Goal: Task Accomplishment & Management: Use online tool/utility

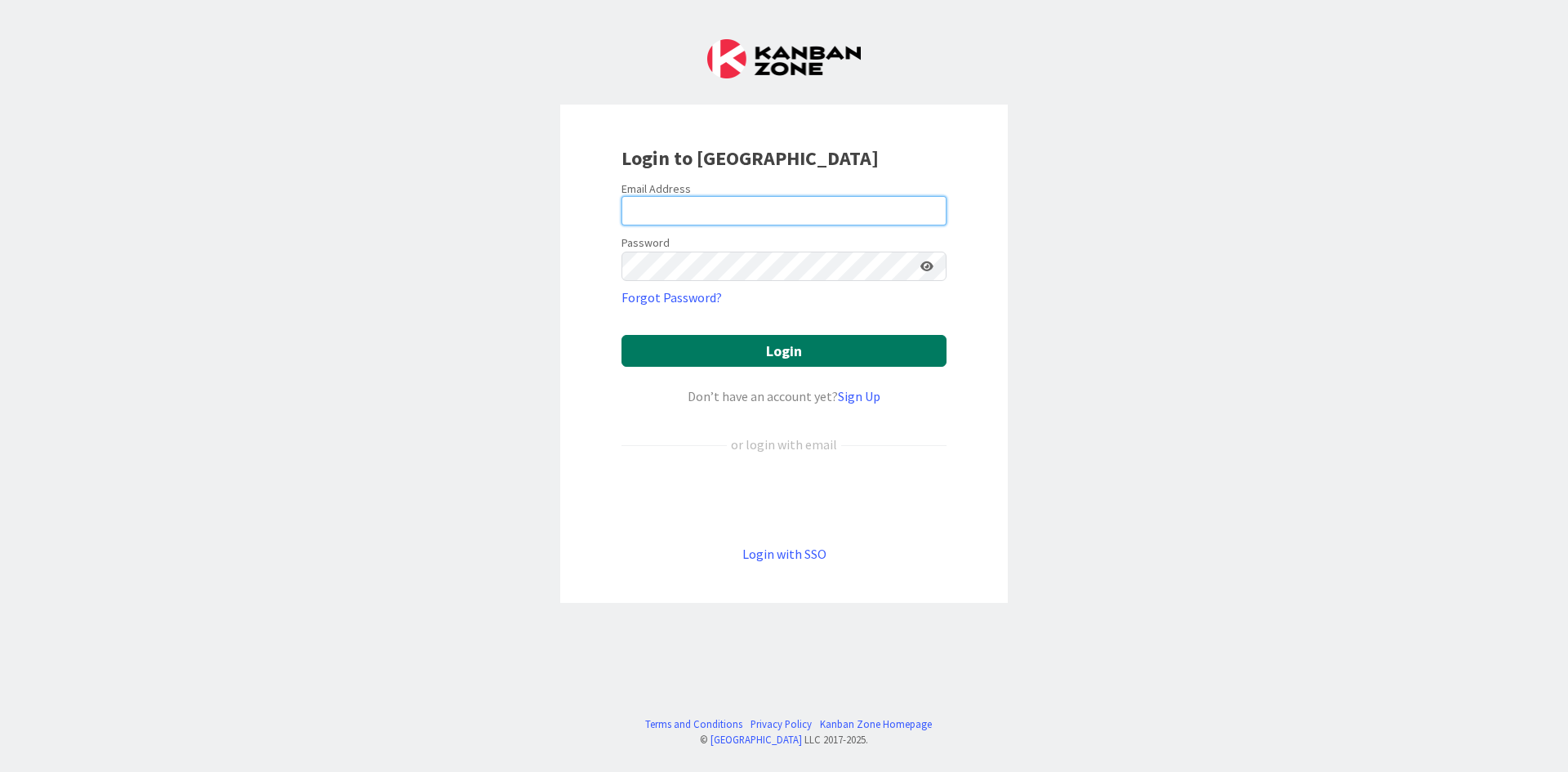
type input "[PERSON_NAME][EMAIL_ADDRESS][DOMAIN_NAME]"
click at [835, 344] on button "Login" at bounding box center [784, 350] width 325 height 32
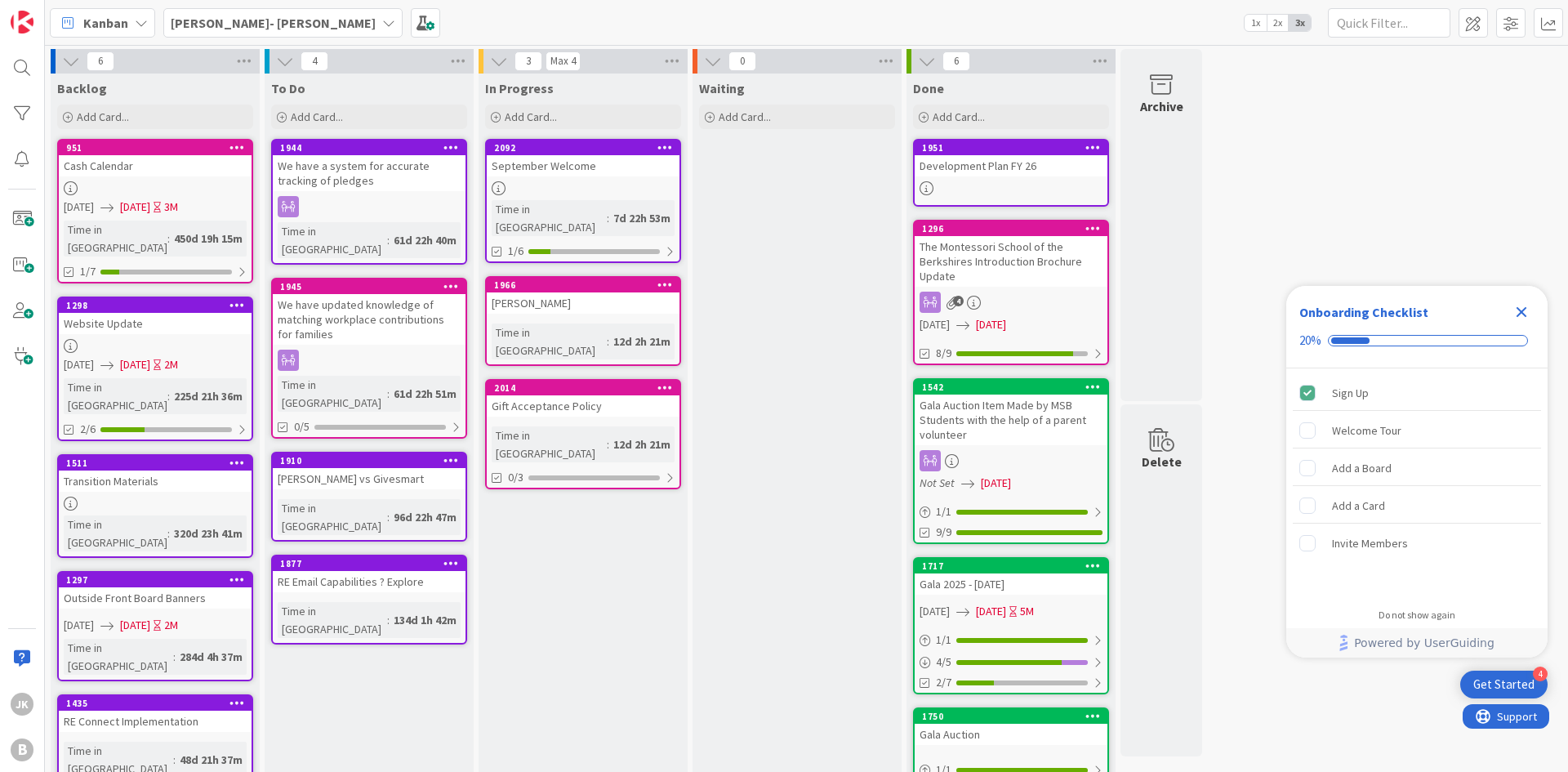
click at [1527, 310] on icon "Close Checklist" at bounding box center [1521, 312] width 19 height 19
click at [274, 22] on b "[PERSON_NAME]- [PERSON_NAME]" at bounding box center [273, 22] width 205 height 16
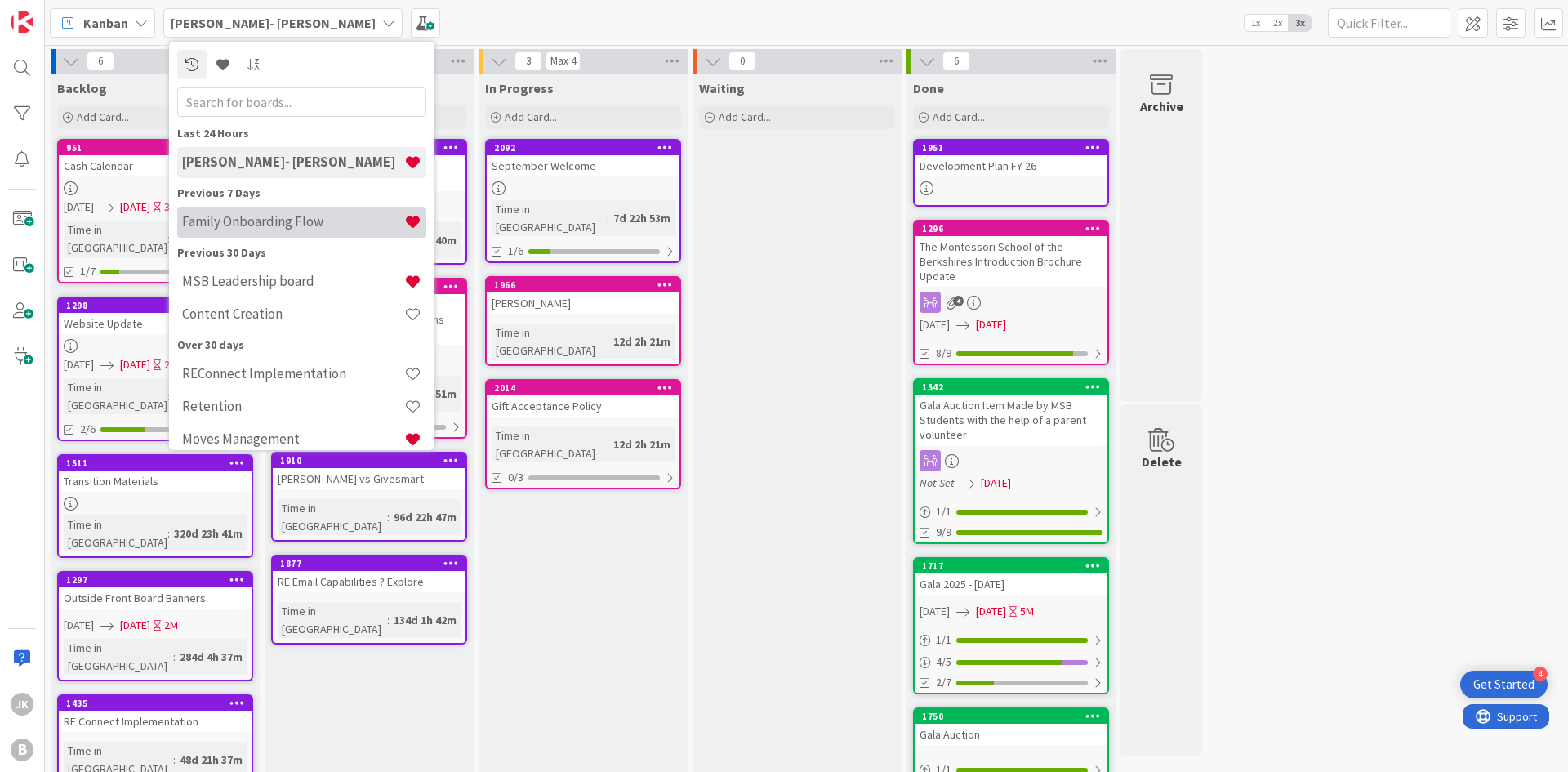
click at [319, 216] on h4 "Family Onboarding Flow" at bounding box center [293, 221] width 222 height 16
